Goal: Information Seeking & Learning: Learn about a topic

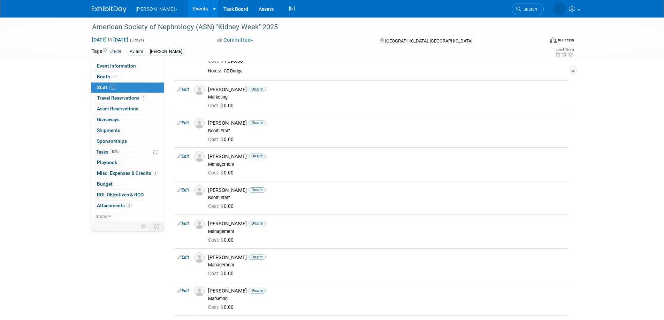
click at [188, 7] on link "Events" at bounding box center [200, 8] width 25 height 17
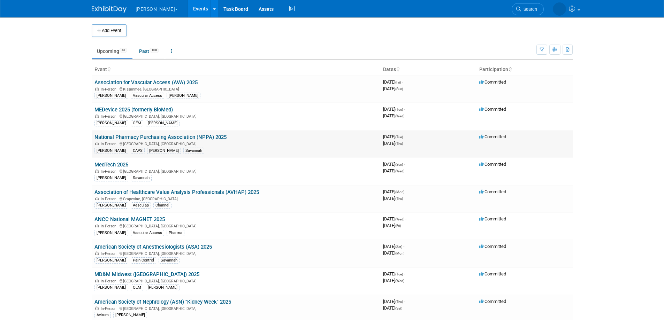
click at [212, 136] on link "National Pharmacy Purchasing Association (NPPA) 2025" at bounding box center [160, 137] width 132 height 6
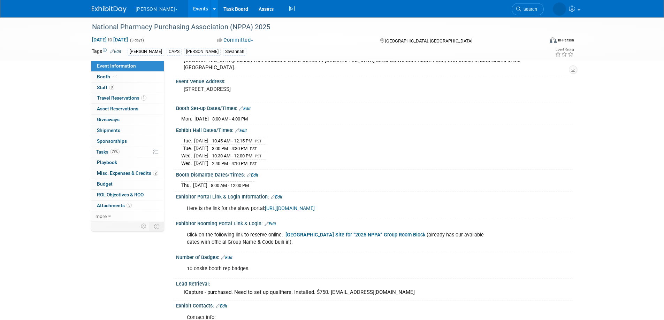
scroll to position [44, 0]
click at [188, 5] on link "Events" at bounding box center [200, 8] width 25 height 17
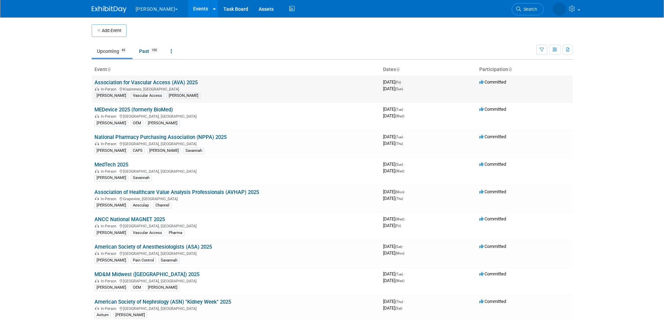
click at [186, 82] on link "Association for Vascular Access (AVA) 2025" at bounding box center [145, 82] width 103 height 6
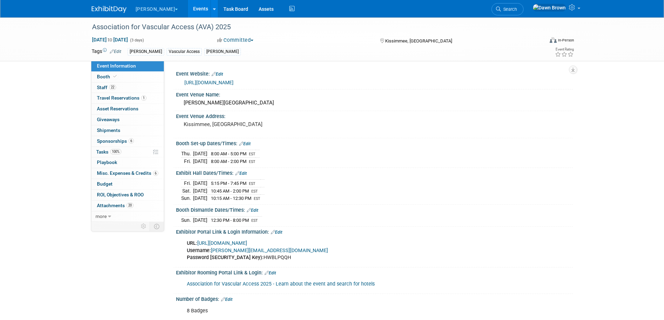
click at [188, 4] on link "Events" at bounding box center [200, 8] width 25 height 17
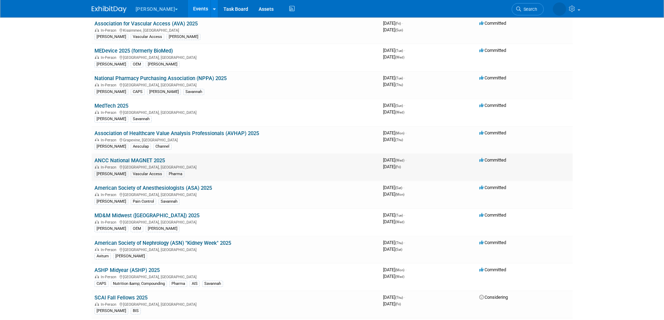
scroll to position [70, 0]
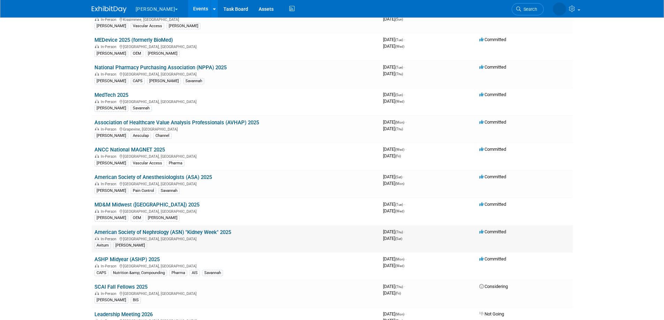
click at [211, 232] on link "American Society of Nephrology (ASN) "Kidney Week" 2025" at bounding box center [162, 232] width 137 height 6
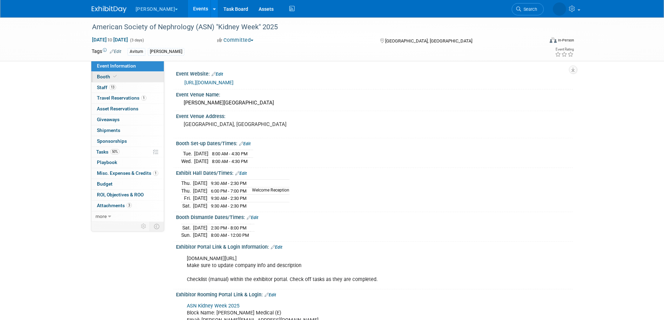
click at [105, 74] on span "Booth" at bounding box center [107, 77] width 21 height 6
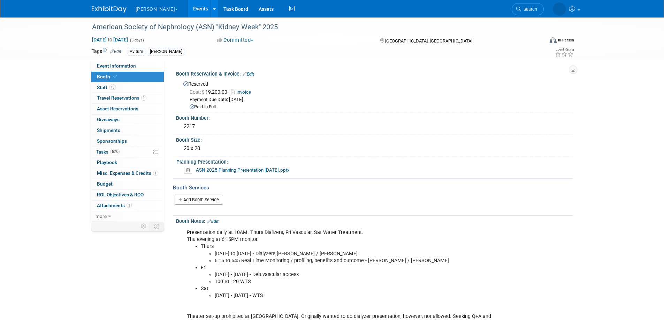
click at [187, 171] on icon at bounding box center [188, 170] width 8 height 7
click at [183, 195] on link "Yes" at bounding box center [180, 196] width 20 height 11
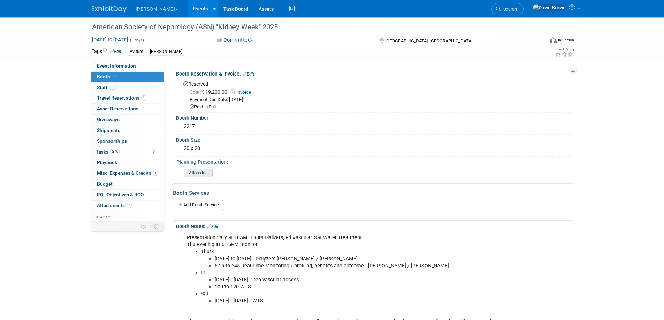
click at [196, 169] on input "file" at bounding box center [165, 173] width 95 height 8
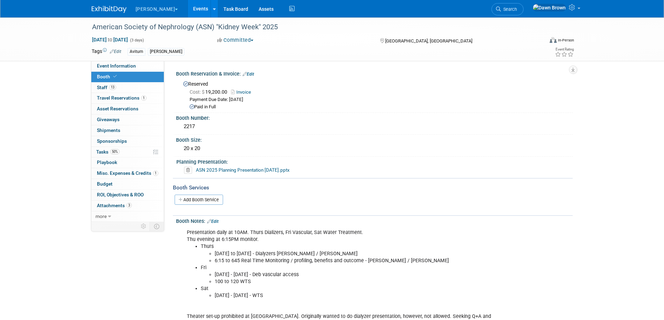
click at [188, 7] on link "Events" at bounding box center [200, 8] width 25 height 17
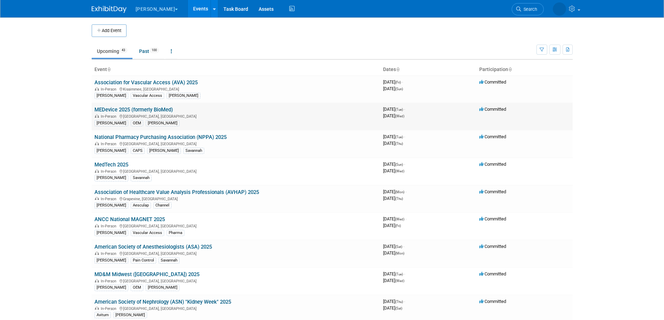
click at [149, 112] on link "MEDevice 2025 (formerly BioMed)" at bounding box center [133, 110] width 78 height 6
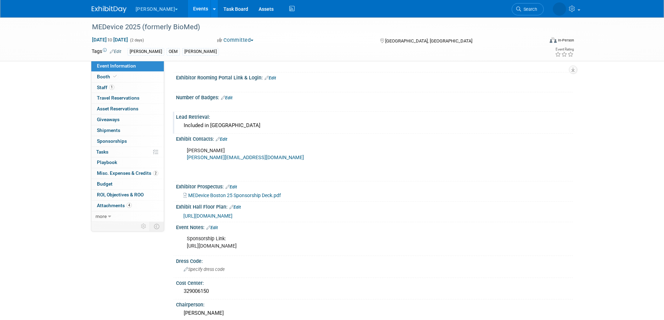
scroll to position [148, 0]
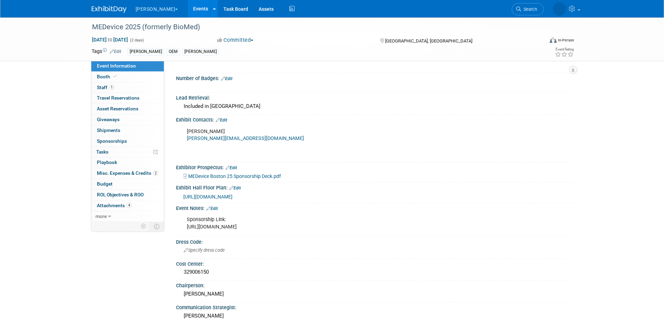
click at [252, 174] on span "MEDevice Boston 25 Sponsorship Deck.pdf" at bounding box center [234, 177] width 93 height 6
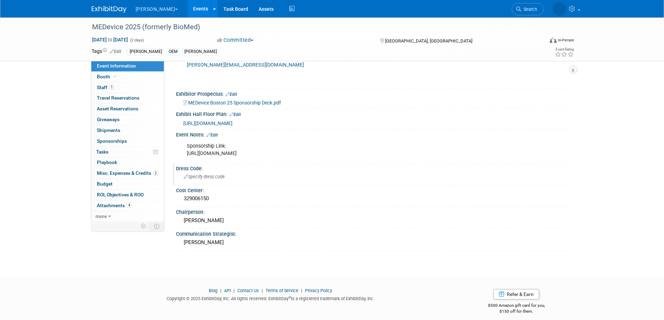
scroll to position [228, 0]
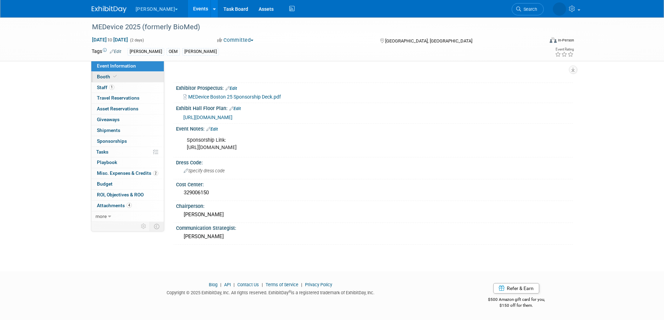
click at [104, 77] on span "Booth" at bounding box center [107, 77] width 21 height 6
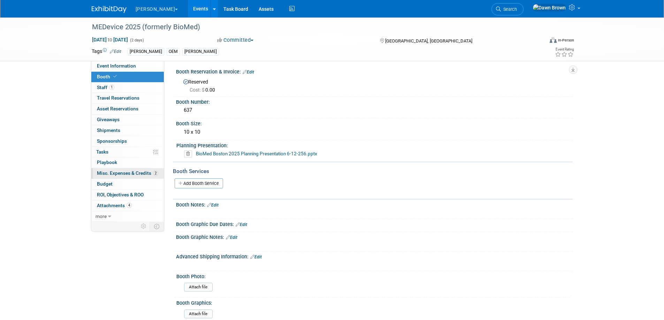
scroll to position [0, 0]
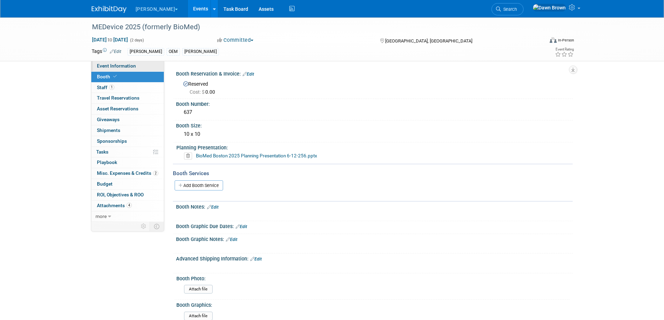
click at [113, 63] on link "Event Information" at bounding box center [127, 66] width 73 height 10
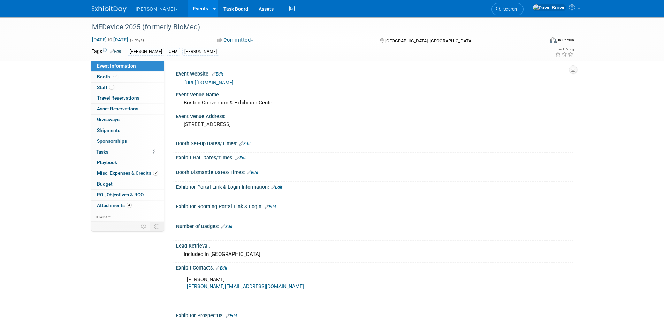
click at [273, 187] on icon at bounding box center [273, 187] width 4 height 5
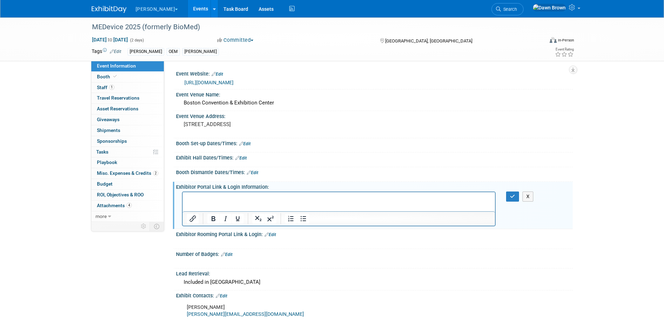
click at [303, 197] on p "Rich Text Area. Press ALT-0 for help." at bounding box center [339, 198] width 305 height 7
paste body "Rich Text Area. Press ALT-0 for help."
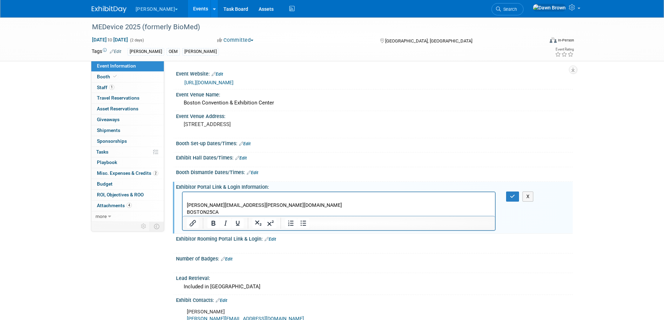
click at [203, 196] on p "Rich Text Area. Press ALT-0 for help." at bounding box center [339, 198] width 305 height 7
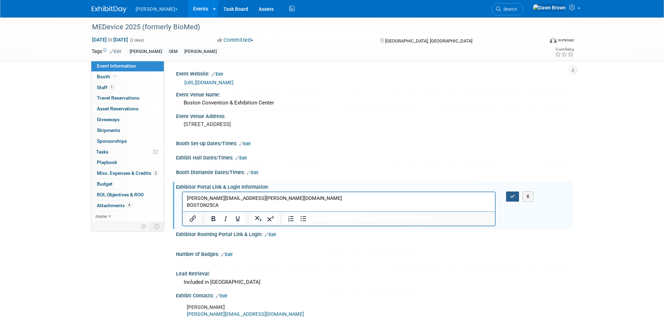
click at [516, 194] on button "button" at bounding box center [512, 197] width 13 height 10
